Goal: Information Seeking & Learning: Learn about a topic

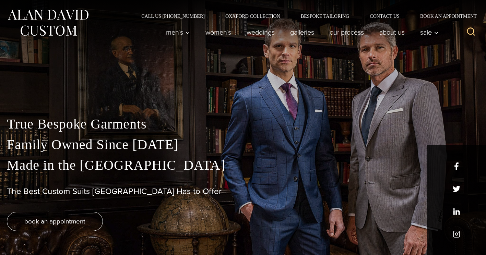
click at [113, 150] on p "True Bespoke Garments Family Owned Since [DATE] Made in [GEOGRAPHIC_DATA]" at bounding box center [243, 145] width 472 height 62
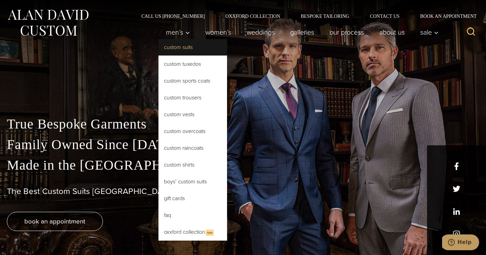
click at [178, 48] on link "Custom Suits" at bounding box center [192, 47] width 69 height 16
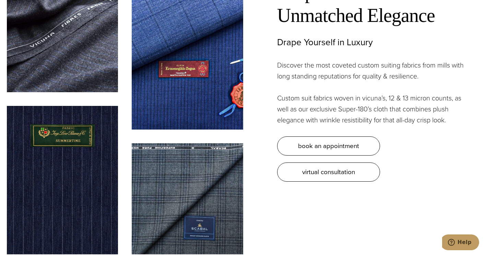
scroll to position [1890, 0]
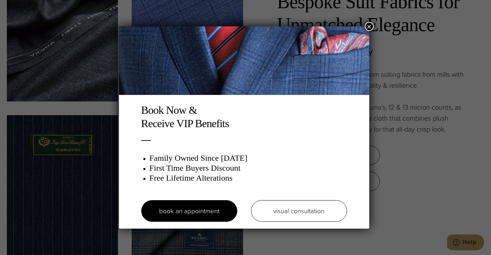
click at [374, 27] on button "×" at bounding box center [369, 26] width 9 height 9
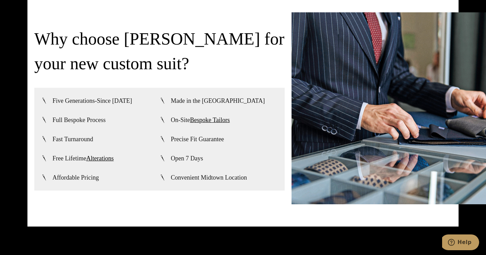
scroll to position [1570, 0]
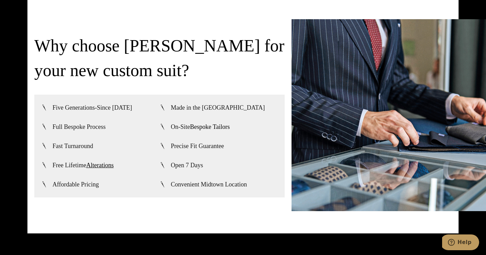
click at [218, 123] on link "Bespoke Tailors" at bounding box center [210, 126] width 40 height 7
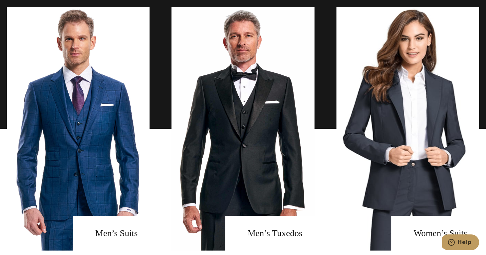
scroll to position [488, 0]
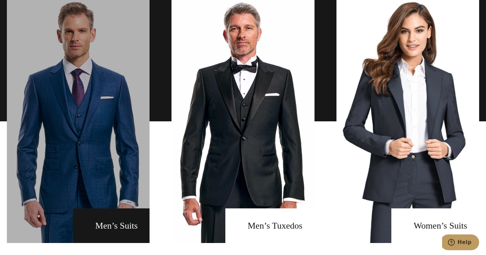
click at [120, 228] on link "men's suits" at bounding box center [78, 122] width 143 height 244
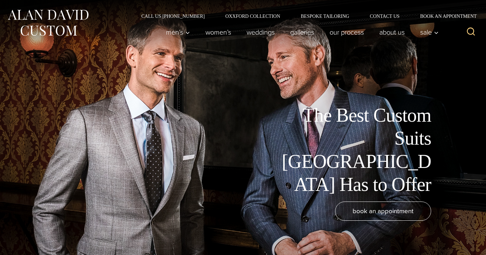
click at [120, 228] on div "book an appointment" at bounding box center [233, 225] width 452 height 47
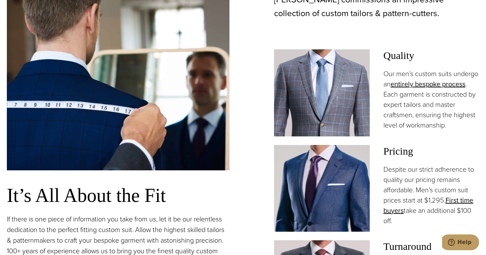
scroll to position [454, 0]
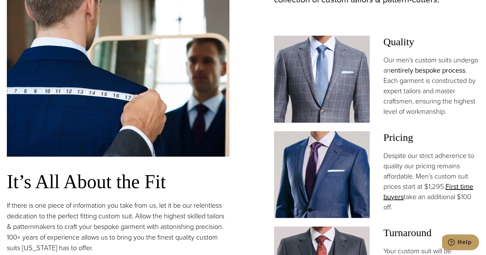
click at [413, 72] on link "entirely bespoke process" at bounding box center [428, 70] width 75 height 10
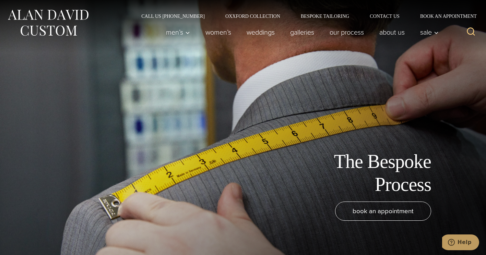
click at [413, 72] on div "The Bespoke Process book an appointment" at bounding box center [243, 127] width 486 height 255
click at [303, 33] on link "Galleries" at bounding box center [302, 32] width 39 height 14
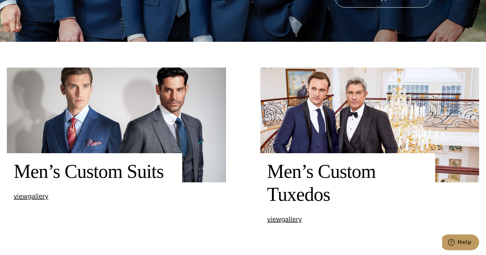
scroll to position [227, 0]
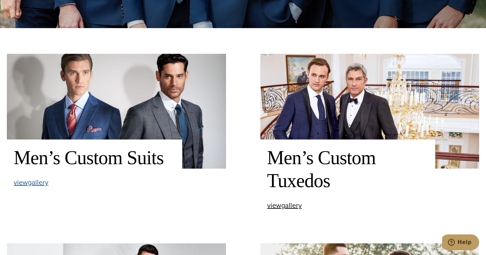
click at [34, 183] on span "view Men’s Custom Suits gallery" at bounding box center [31, 182] width 35 height 10
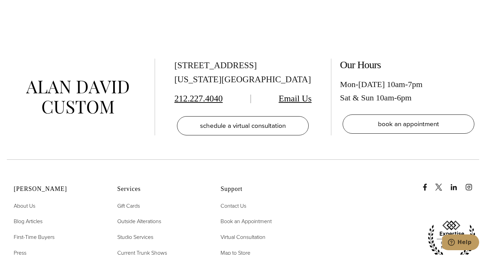
scroll to position [3259, 0]
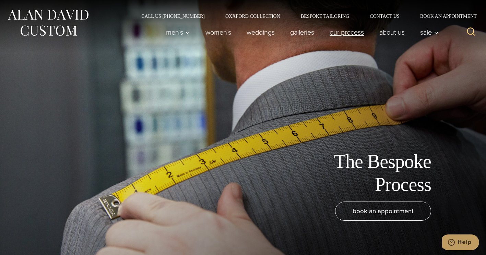
click at [349, 32] on link "Our Process" at bounding box center [347, 32] width 50 height 14
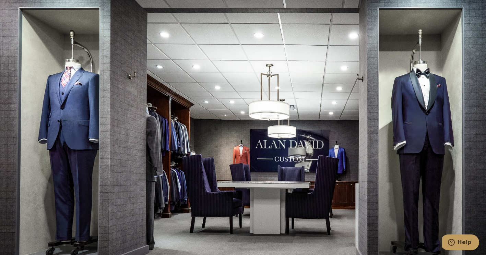
scroll to position [1892, 0]
